Goal: Task Accomplishment & Management: Complete application form

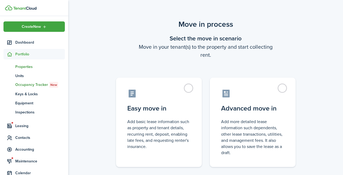
click at [23, 67] on span "Properties" at bounding box center [40, 67] width 50 height 6
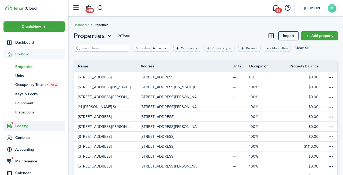
click at [28, 125] on span "Leasing" at bounding box center [40, 126] width 50 height 6
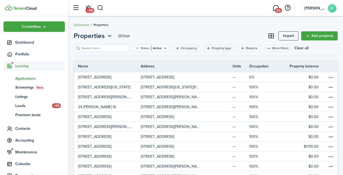
click at [20, 80] on span "Applications" at bounding box center [40, 79] width 50 height 6
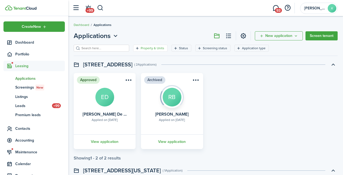
click at [141, 50] on filter-tag-label "Property & Units" at bounding box center [153, 48] width 24 height 5
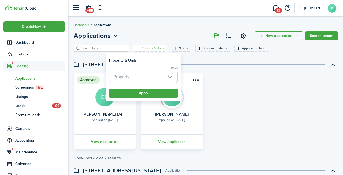
click at [172, 78] on span "Property" at bounding box center [143, 77] width 68 height 12
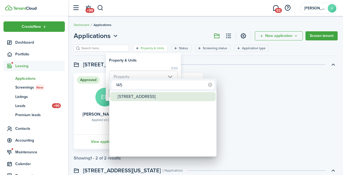
type input "145"
click at [164, 95] on div "[STREET_ADDRESS]" at bounding box center [165, 96] width 95 height 9
type input "[STREET_ADDRESS]"
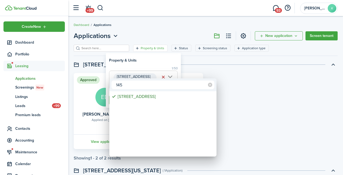
click at [148, 74] on div at bounding box center [171, 87] width 428 height 261
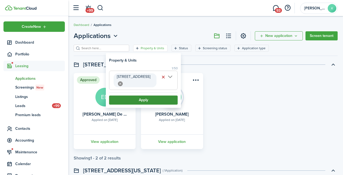
click at [138, 100] on button "Apply" at bounding box center [143, 100] width 69 height 9
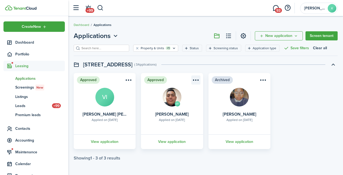
click at [195, 81] on menu-btn-icon "Open menu" at bounding box center [195, 79] width 9 height 9
click at [150, 95] on card "Approved VI Applied on [DATE] [PERSON_NAME] View application" at bounding box center [172, 111] width 62 height 76
click at [173, 142] on link "View application" at bounding box center [171, 141] width 63 height 15
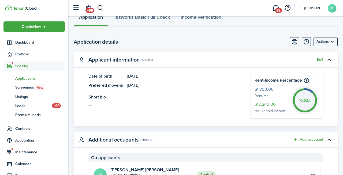
scroll to position [139, 0]
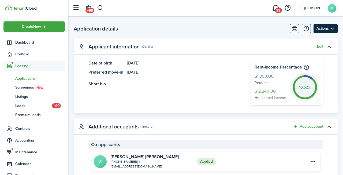
click at [323, 33] on menu-btn "Actions" at bounding box center [325, 28] width 24 height 9
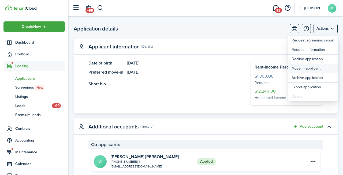
click at [300, 68] on button "Move in applicant" at bounding box center [312, 68] width 49 height 9
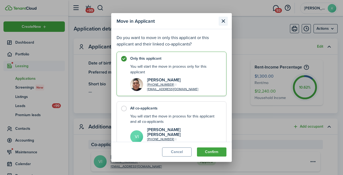
click at [226, 20] on button "Close modal" at bounding box center [222, 21] width 9 height 9
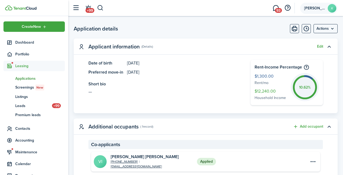
click at [317, 11] on account-user-avatar "[PERSON_NAME]" at bounding box center [318, 8] width 37 height 11
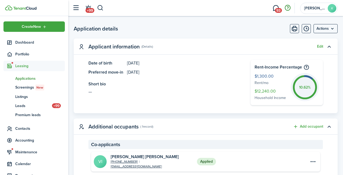
click at [289, 7] on button "button" at bounding box center [287, 7] width 9 height 9
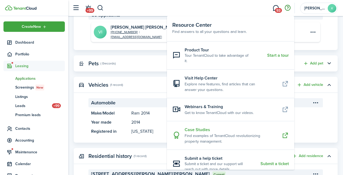
scroll to position [0, 0]
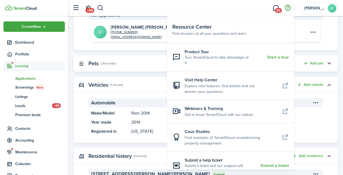
click at [137, 78] on panel-main-header "Vehicles (1 record) Add vehicle" at bounding box center [206, 85] width 264 height 16
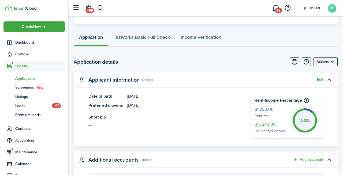
scroll to position [107, 0]
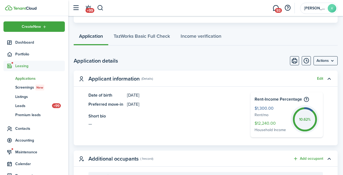
click at [324, 62] on menu-btn "Actions" at bounding box center [325, 60] width 24 height 9
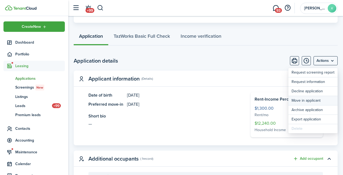
click at [300, 101] on button "Move in applicant" at bounding box center [312, 100] width 49 height 9
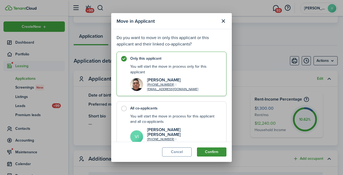
click at [209, 151] on button "Confirm" at bounding box center [211, 152] width 29 height 9
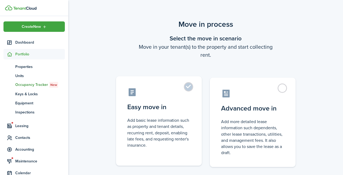
click at [190, 88] on label "Easy move in Add basic lease information such as property and tenant details, r…" at bounding box center [159, 120] width 86 height 89
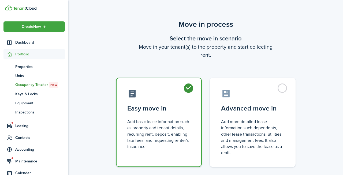
radio input "true"
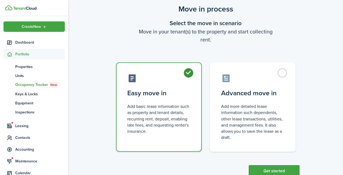
scroll to position [32, 0]
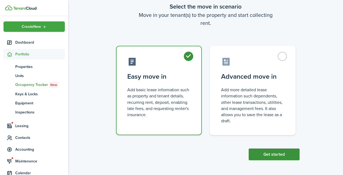
click at [273, 155] on button "Get started" at bounding box center [273, 155] width 51 height 12
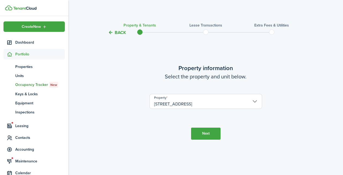
click at [204, 132] on button "Next" at bounding box center [205, 134] width 29 height 12
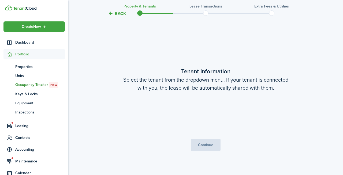
scroll to position [139, 0]
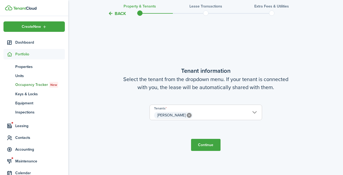
click at [205, 150] on button "Continue" at bounding box center [205, 145] width 29 height 12
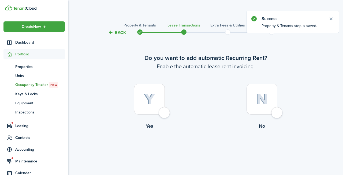
scroll to position [8, 0]
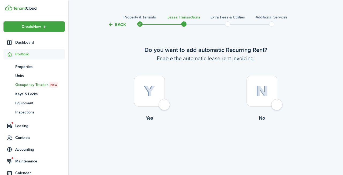
click at [165, 107] on div at bounding box center [149, 91] width 31 height 31
radio input "true"
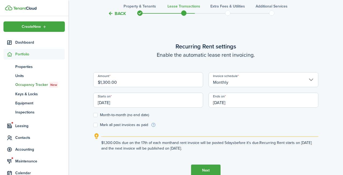
scroll to position [147, 0]
click at [97, 115] on label "Month-to-month (no end date)" at bounding box center [121, 114] width 56 height 4
click at [93, 115] on input "Month-to-month (no end date)" at bounding box center [93, 114] width 0 height 0
checkbox input "true"
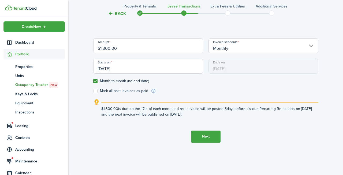
scroll to position [183, 0]
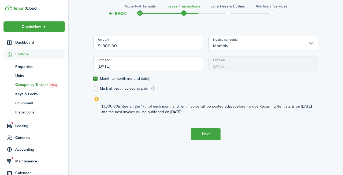
click at [206, 133] on button "Next" at bounding box center [205, 134] width 29 height 12
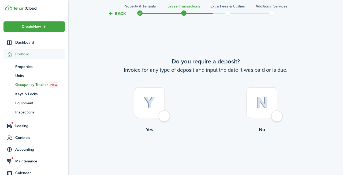
scroll to position [322, 0]
click at [277, 117] on div at bounding box center [261, 102] width 31 height 31
radio input "true"
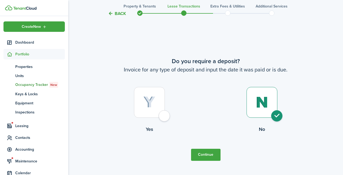
click at [207, 155] on button "Continue" at bounding box center [205, 155] width 29 height 12
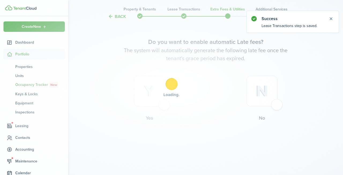
scroll to position [0, 0]
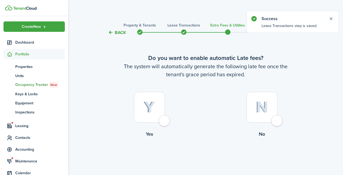
click at [165, 121] on div at bounding box center [149, 107] width 31 height 31
radio input "true"
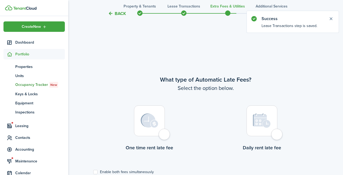
scroll to position [155, 0]
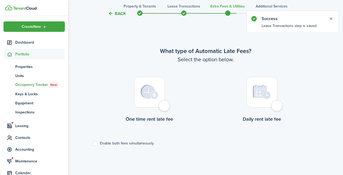
click at [165, 106] on div at bounding box center [149, 92] width 31 height 31
radio input "true"
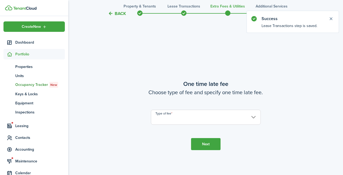
scroll to position [330, 0]
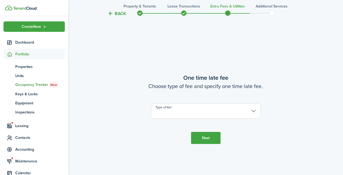
click at [255, 112] on input "Type of fee" at bounding box center [206, 111] width 110 height 15
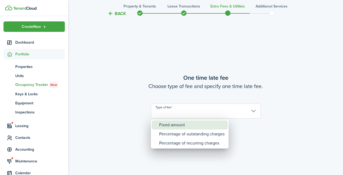
click at [178, 123] on div "Fixed amount" at bounding box center [191, 124] width 65 height 9
type input "Fixed amount"
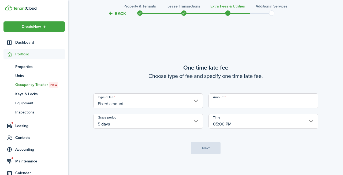
click at [225, 105] on input "Amount" at bounding box center [263, 100] width 110 height 15
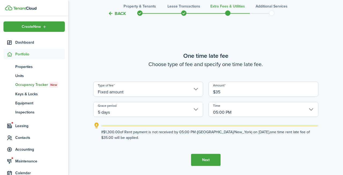
type input "$35.00"
click at [201, 162] on button "Next" at bounding box center [205, 160] width 29 height 12
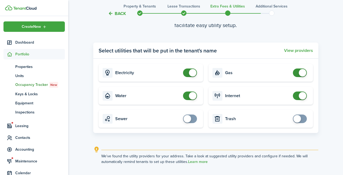
scroll to position [581, 0]
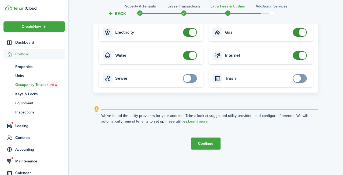
click at [206, 144] on button "Continue" at bounding box center [205, 144] width 29 height 12
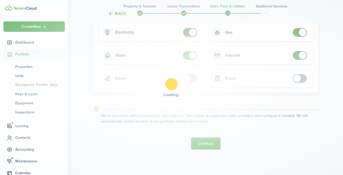
scroll to position [0, 0]
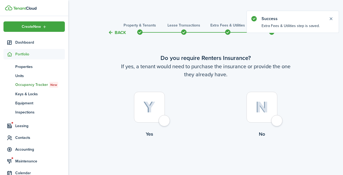
click at [165, 123] on div at bounding box center [149, 107] width 31 height 31
radio input "true"
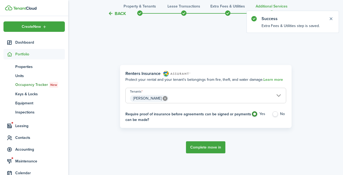
scroll to position [155, 0]
click at [203, 149] on button "Complete move in" at bounding box center [205, 147] width 39 height 12
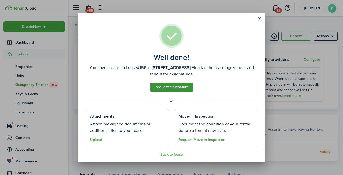
click at [171, 87] on link "Request e-signature" at bounding box center [171, 87] width 43 height 9
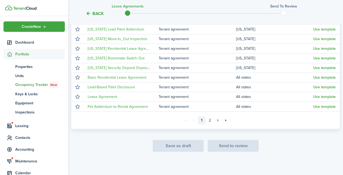
scroll to position [138, 0]
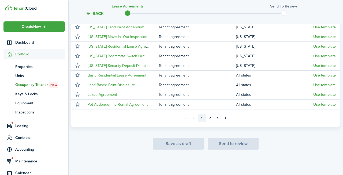
click at [185, 144] on div "Save as draft Send to review" at bounding box center [205, 144] width 269 height 12
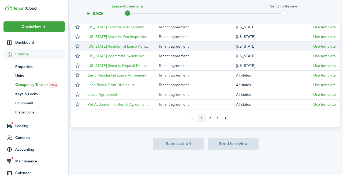
click at [178, 47] on td "Tenant agreement" at bounding box center [196, 46] width 77 height 7
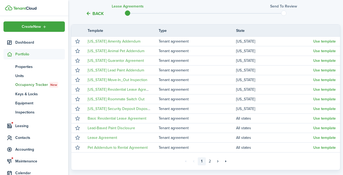
scroll to position [81, 0]
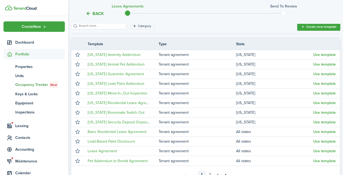
click at [90, 14] on button "Back" at bounding box center [95, 14] width 18 height 6
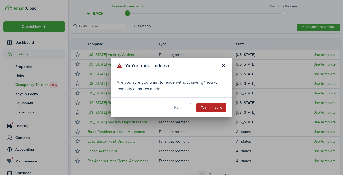
click at [212, 106] on button "Yes, I'm sure" at bounding box center [211, 107] width 30 height 9
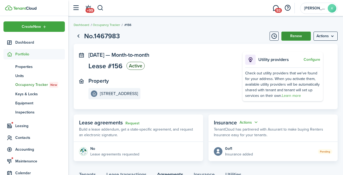
click at [293, 37] on button "Renew" at bounding box center [295, 36] width 29 height 9
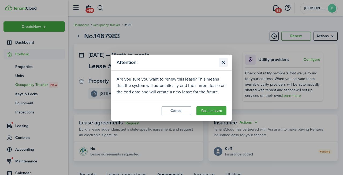
click at [222, 63] on button "Close modal" at bounding box center [222, 62] width 9 height 9
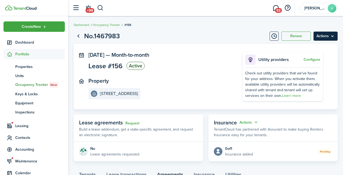
click at [332, 36] on menu-btn "Actions" at bounding box center [325, 36] width 24 height 9
click at [226, 83] on panel-main-section "Property [STREET_ADDRESS]" at bounding box center [157, 88] width 138 height 21
click at [77, 37] on link "Go back" at bounding box center [78, 36] width 9 height 9
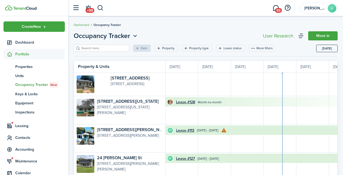
scroll to position [0, 98]
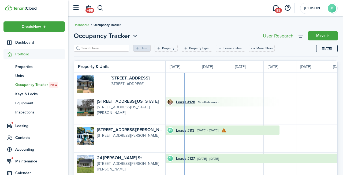
click at [86, 50] on input "search" at bounding box center [103, 48] width 47 height 5
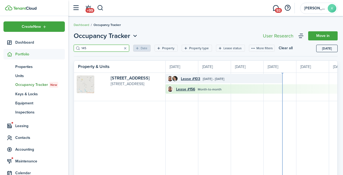
scroll to position [0, 98]
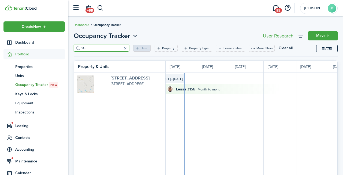
type input "145"
click at [116, 78] on link "[STREET_ADDRESS]" at bounding box center [130, 78] width 39 height 6
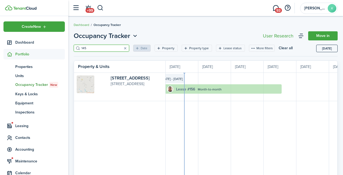
click at [181, 89] on link "Lease #156" at bounding box center [185, 89] width 19 height 6
